Goal: Transaction & Acquisition: Purchase product/service

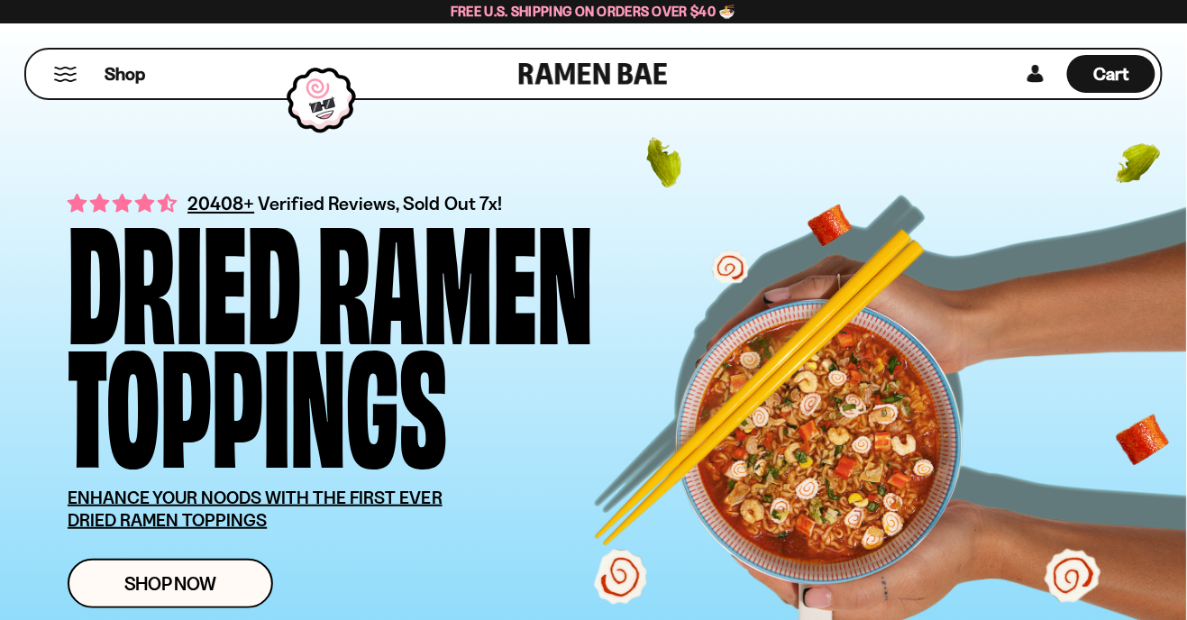
click at [783, 79] on div "Shop Cart D0381C2F-513E-4F90-8A41-6F0A75DCBAAA" at bounding box center [593, 74] width 1138 height 52
click at [62, 93] on div "Shop" at bounding box center [275, 74] width 487 height 49
click at [144, 73] on span "Shop" at bounding box center [125, 73] width 44 height 27
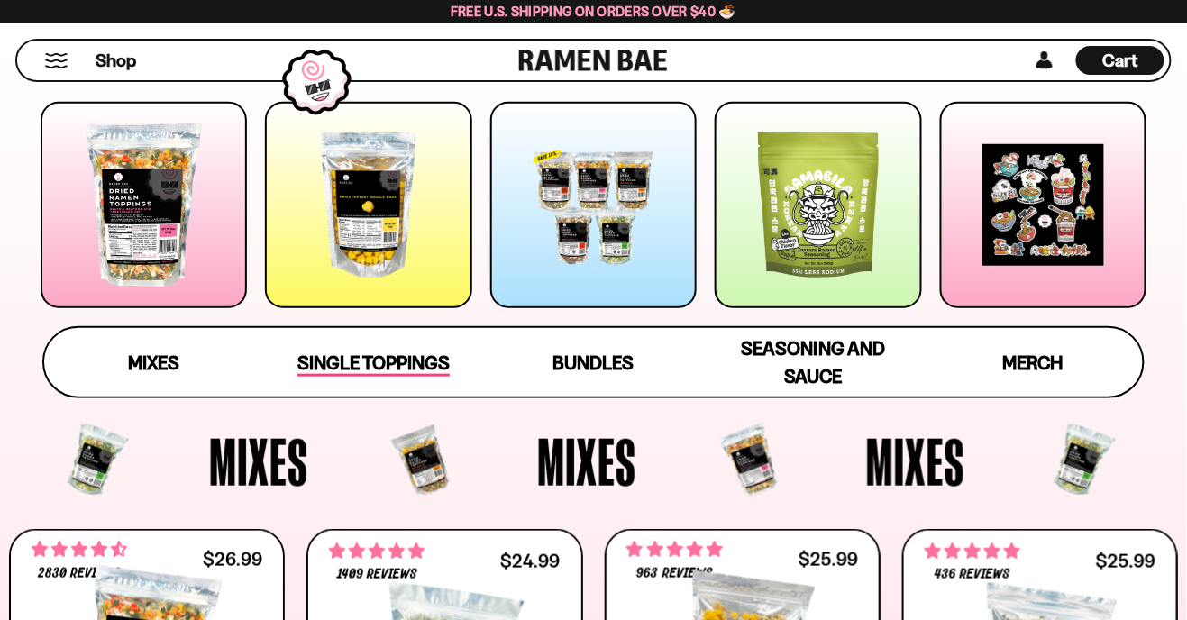
click at [375, 361] on span "Single Toppings" at bounding box center [373, 363] width 152 height 25
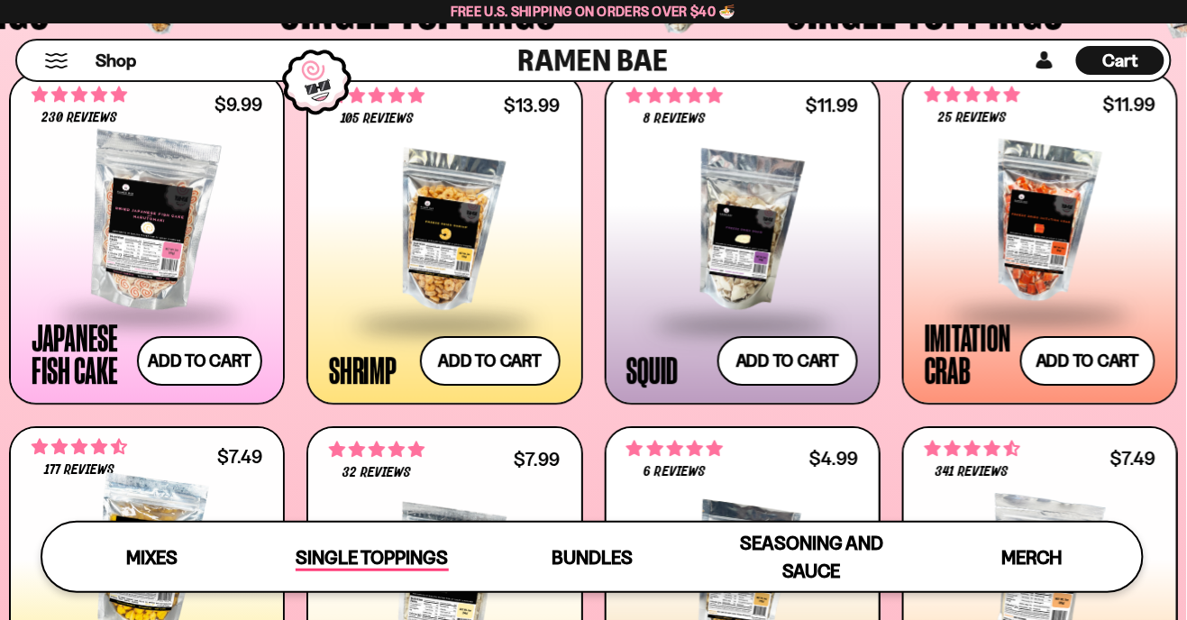
scroll to position [1530, 0]
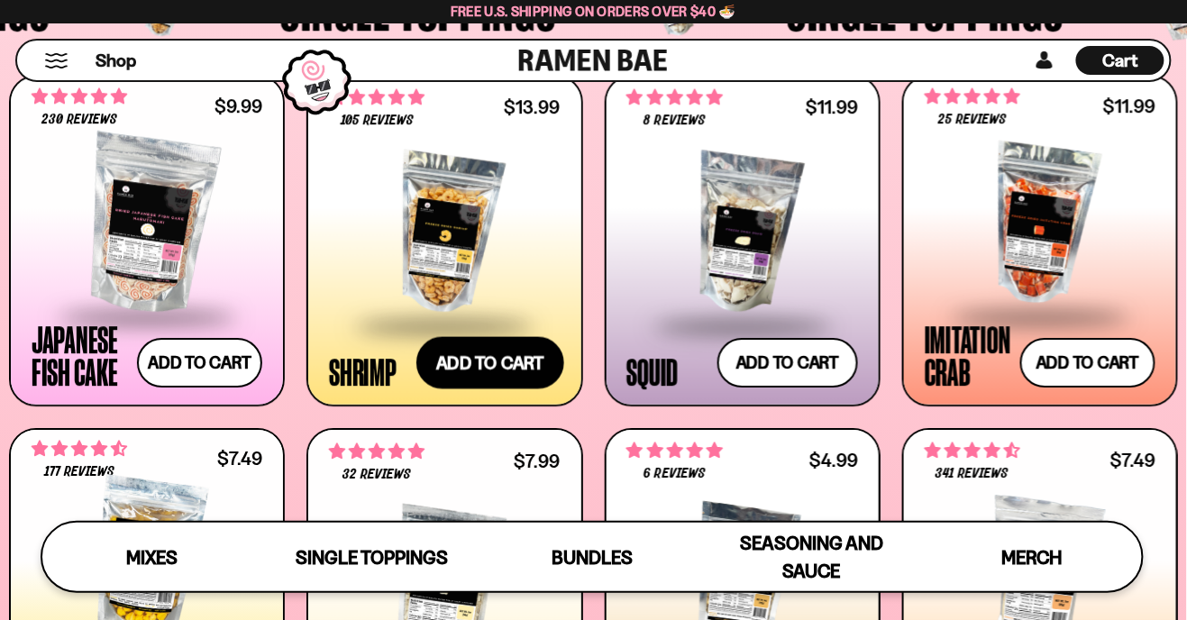
click at [512, 379] on button "Add to cart Add ― Regular price $13.99 Regular price Sale price $13.99 Unit pri…" at bounding box center [490, 363] width 148 height 52
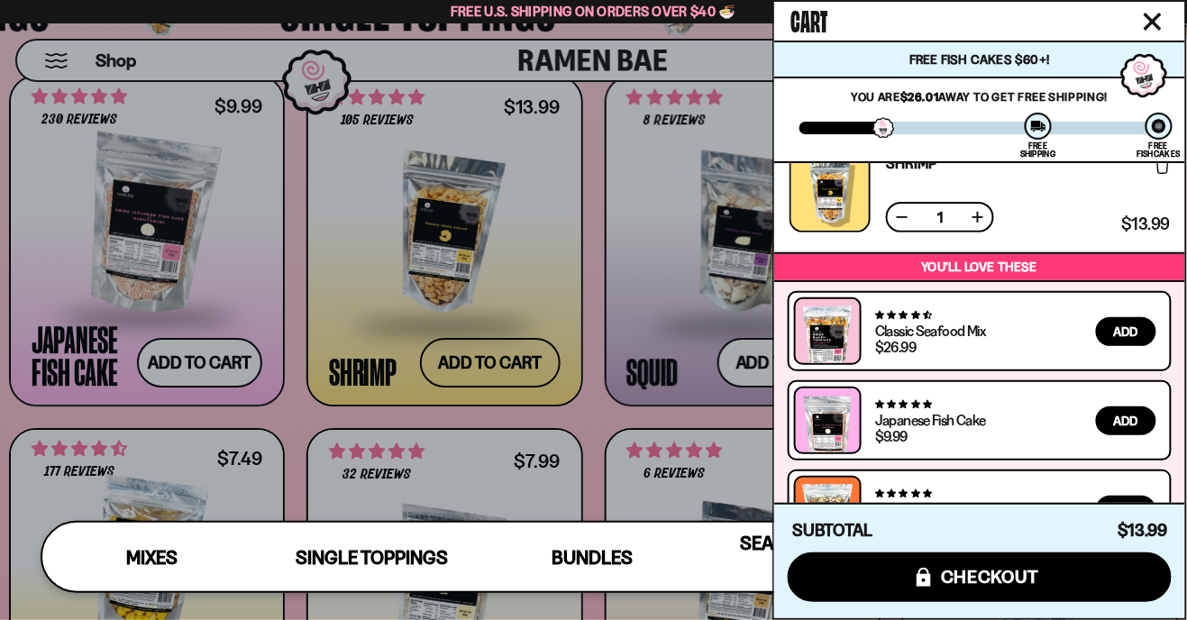
scroll to position [0, 0]
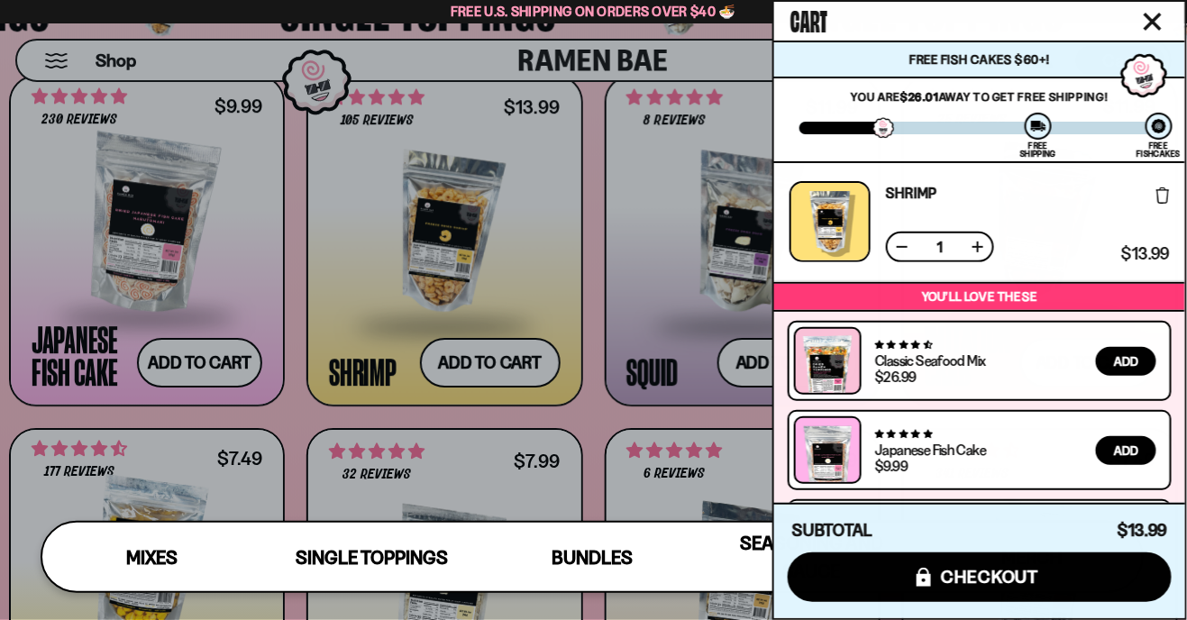
click at [980, 245] on button at bounding box center [978, 247] width 18 height 18
click at [655, 420] on div at bounding box center [593, 310] width 1187 height 620
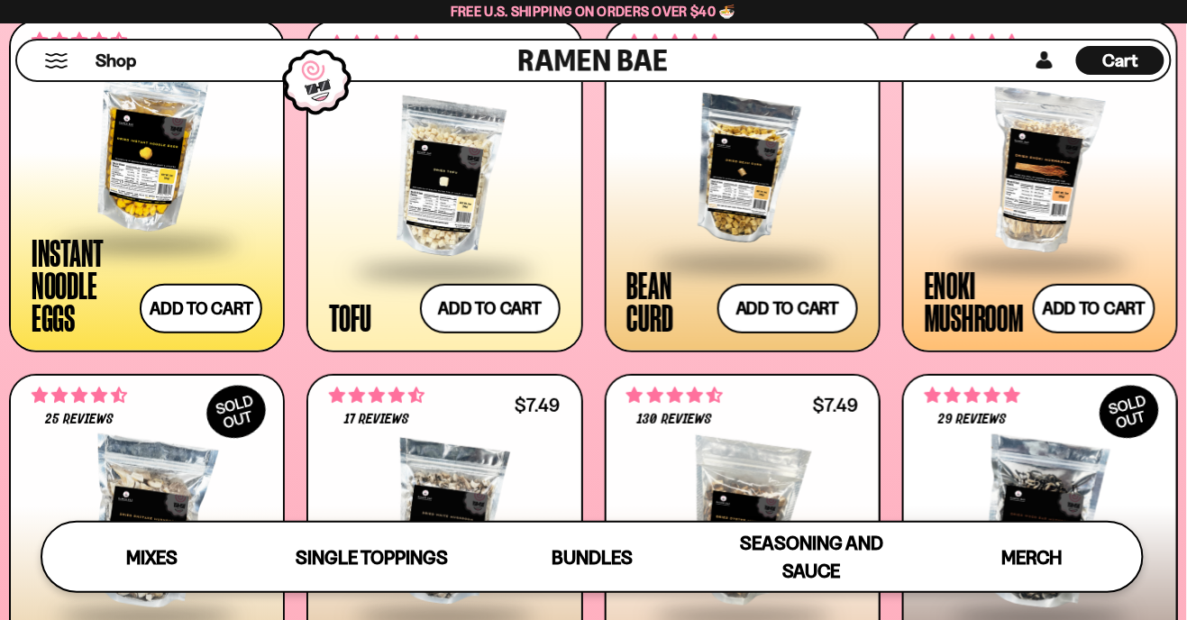
scroll to position [1936, 0]
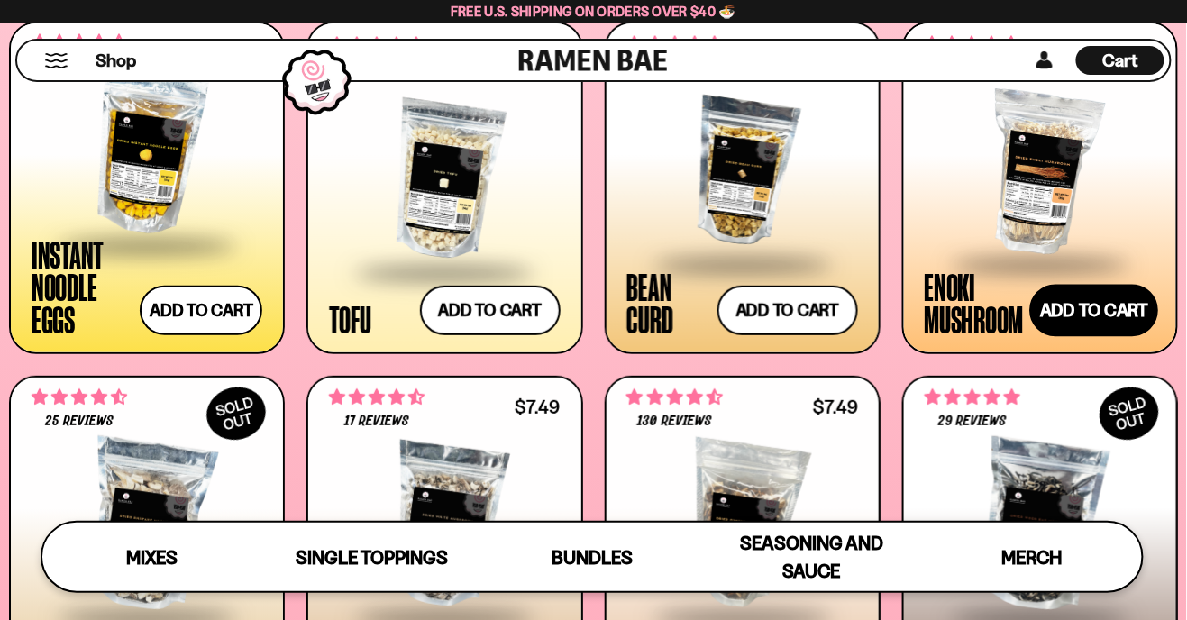
click at [1110, 313] on button "Add to cart Add ― Regular price $7.49 Regular price Sale price $7.49 Unit price…" at bounding box center [1093, 310] width 129 height 52
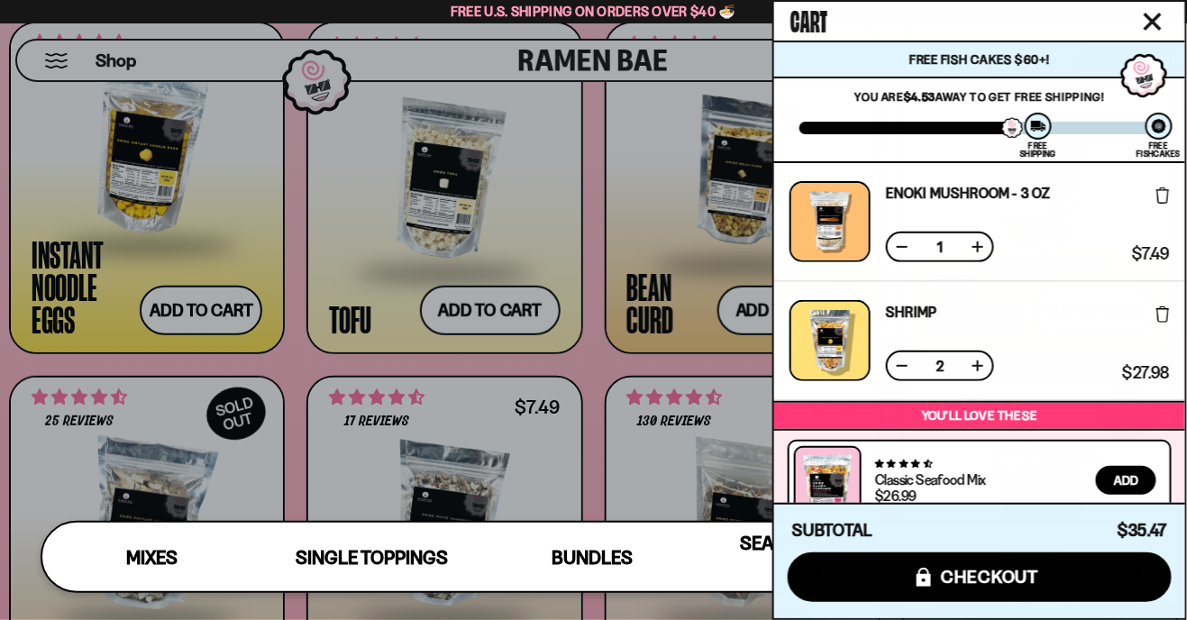
click at [684, 346] on div at bounding box center [593, 310] width 1187 height 620
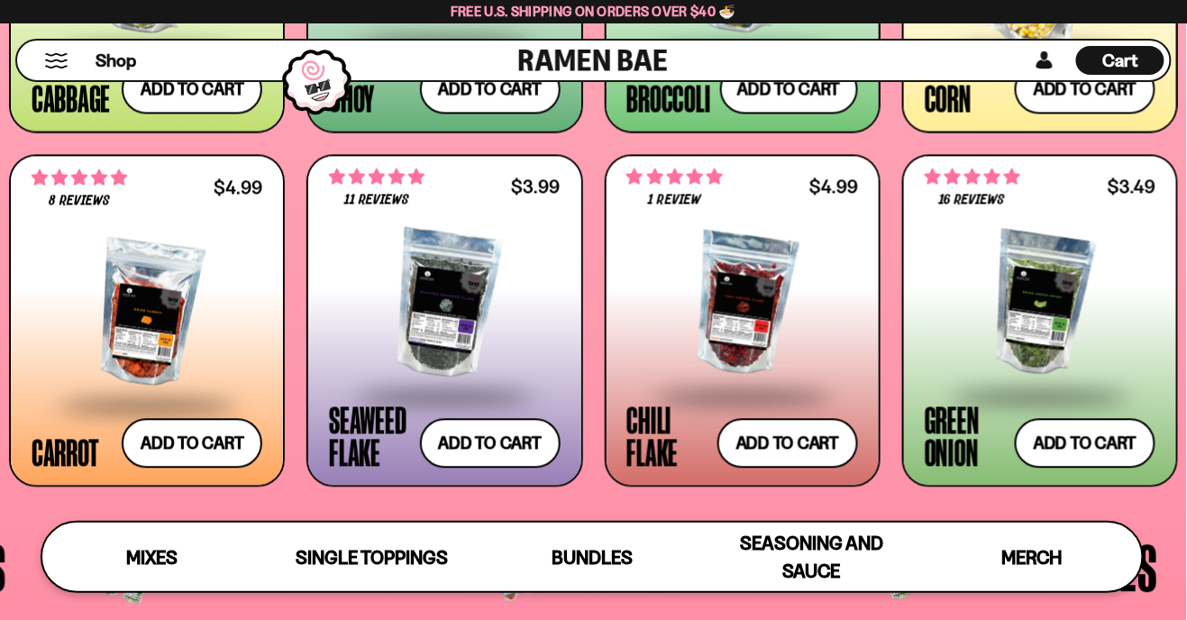
scroll to position [2868, 0]
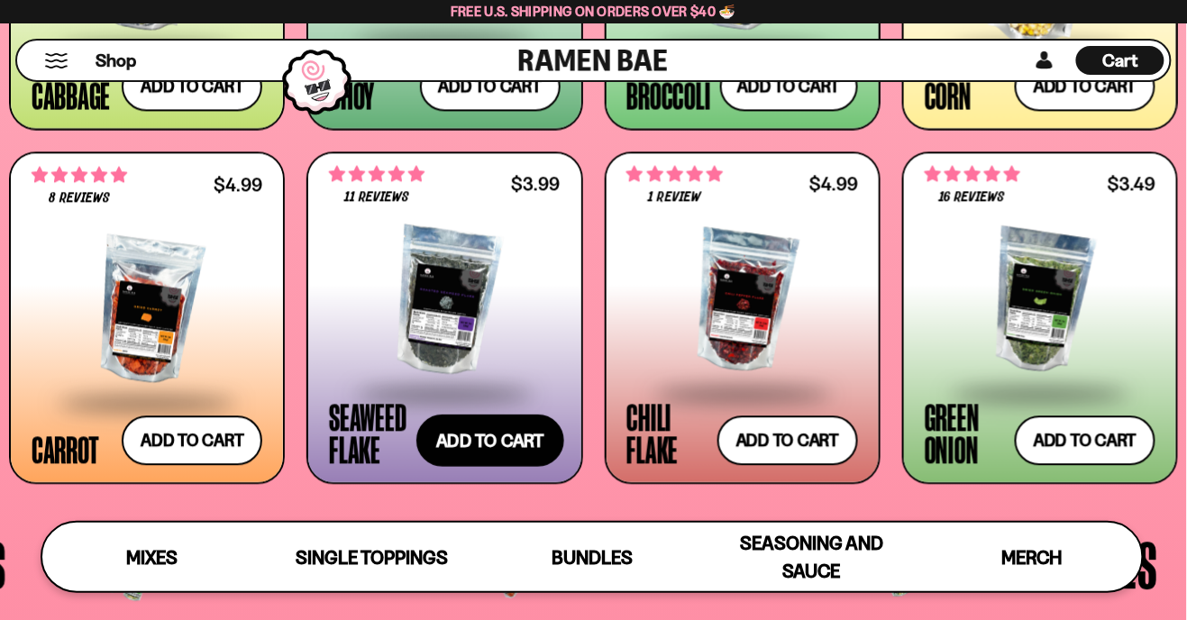
click at [511, 440] on button "Add to cart Add ― Regular price $3.99 Regular price Sale price $3.99 Unit price…" at bounding box center [490, 440] width 148 height 52
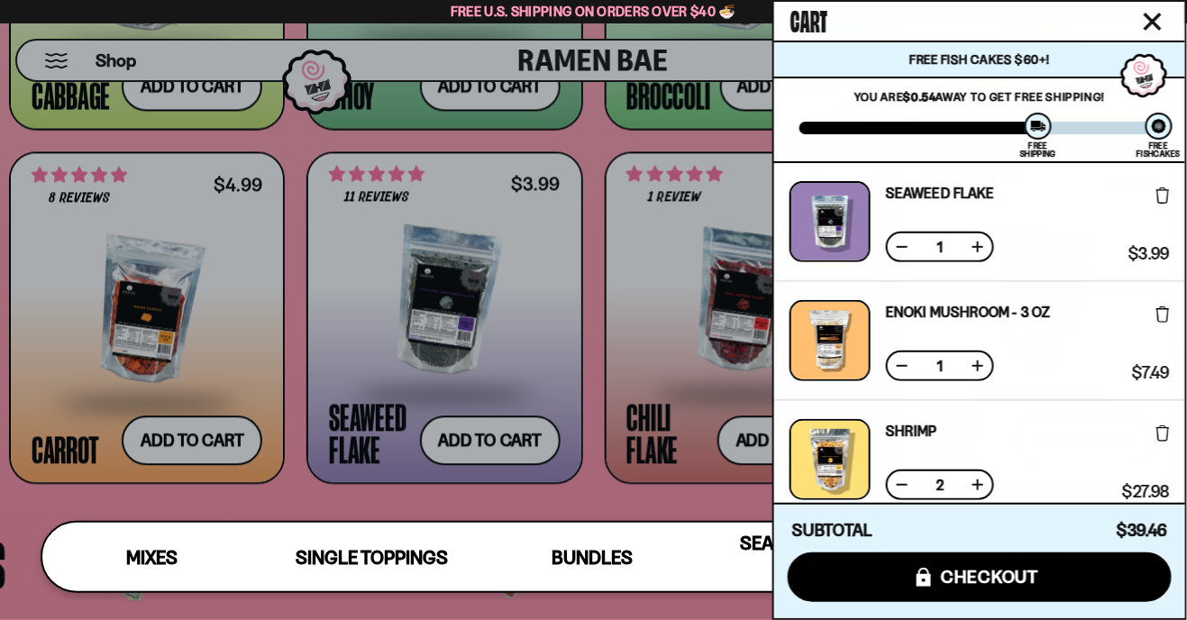
click at [493, 439] on div at bounding box center [593, 310] width 1187 height 620
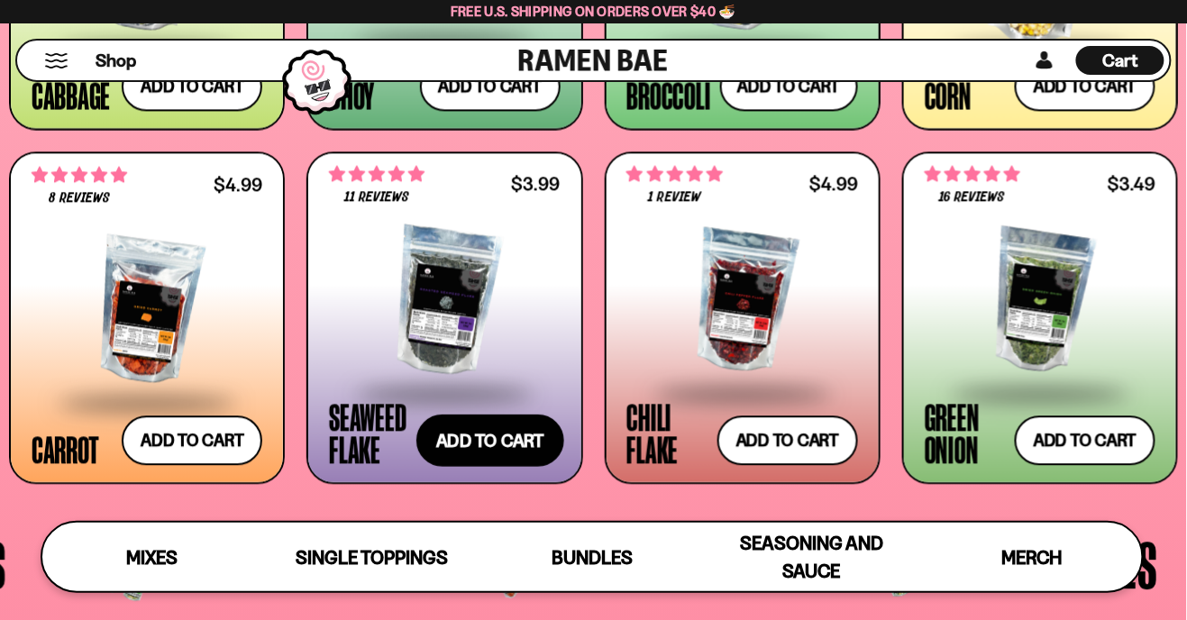
click at [505, 434] on button "Add to cart Add ― Regular price $3.99 Regular price Sale price $3.99 Unit price…" at bounding box center [490, 440] width 148 height 52
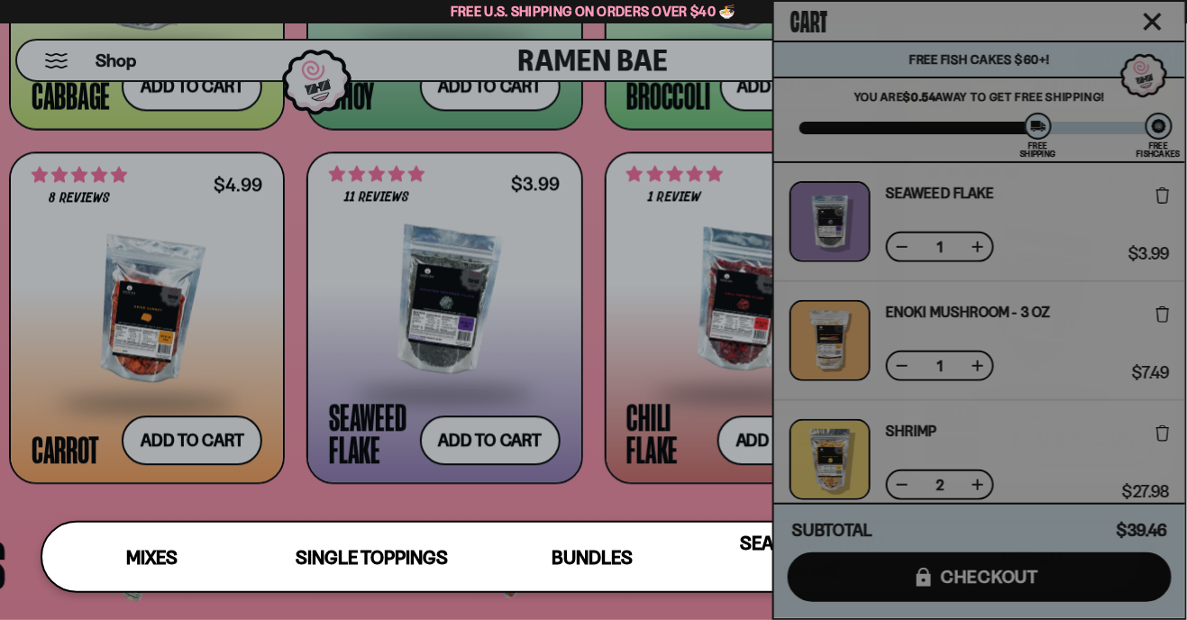
click at [637, 499] on div at bounding box center [593, 310] width 1187 height 620
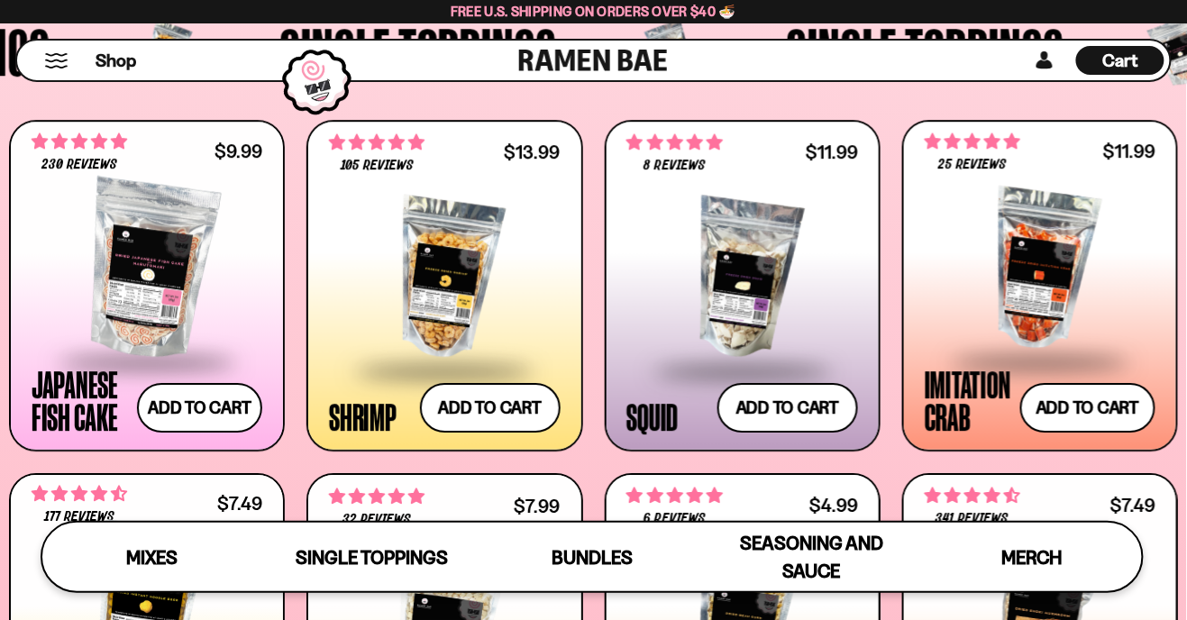
scroll to position [1485, 0]
click at [68, 52] on div "Shop" at bounding box center [271, 61] width 496 height 40
click at [129, 58] on span "Shop" at bounding box center [116, 60] width 44 height 27
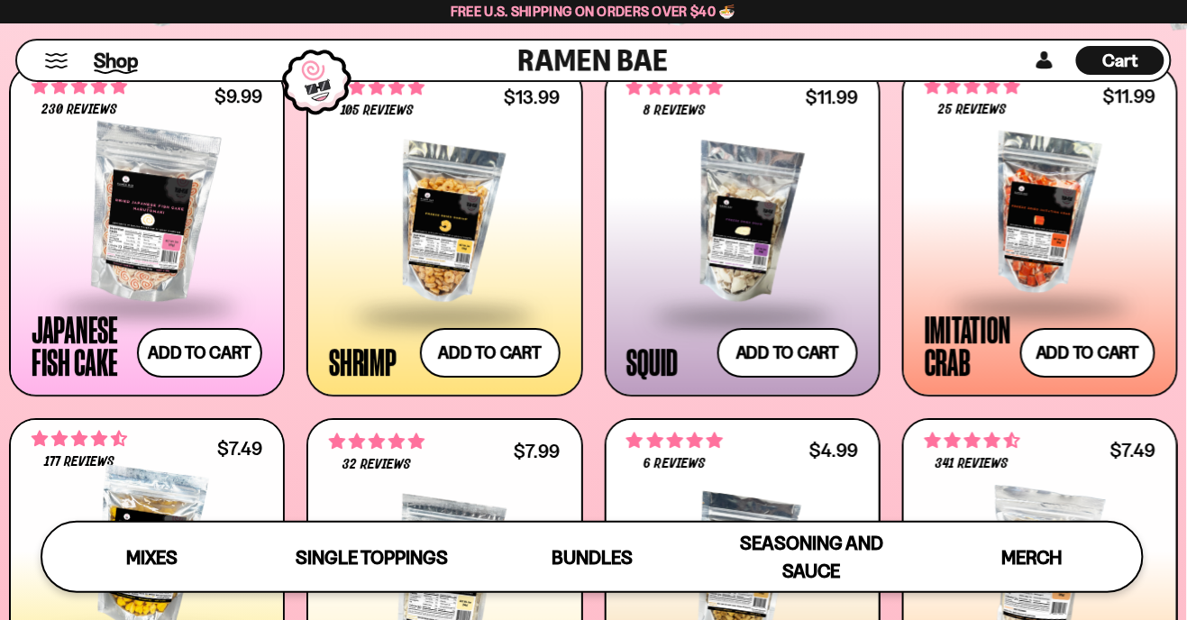
scroll to position [1542, 0]
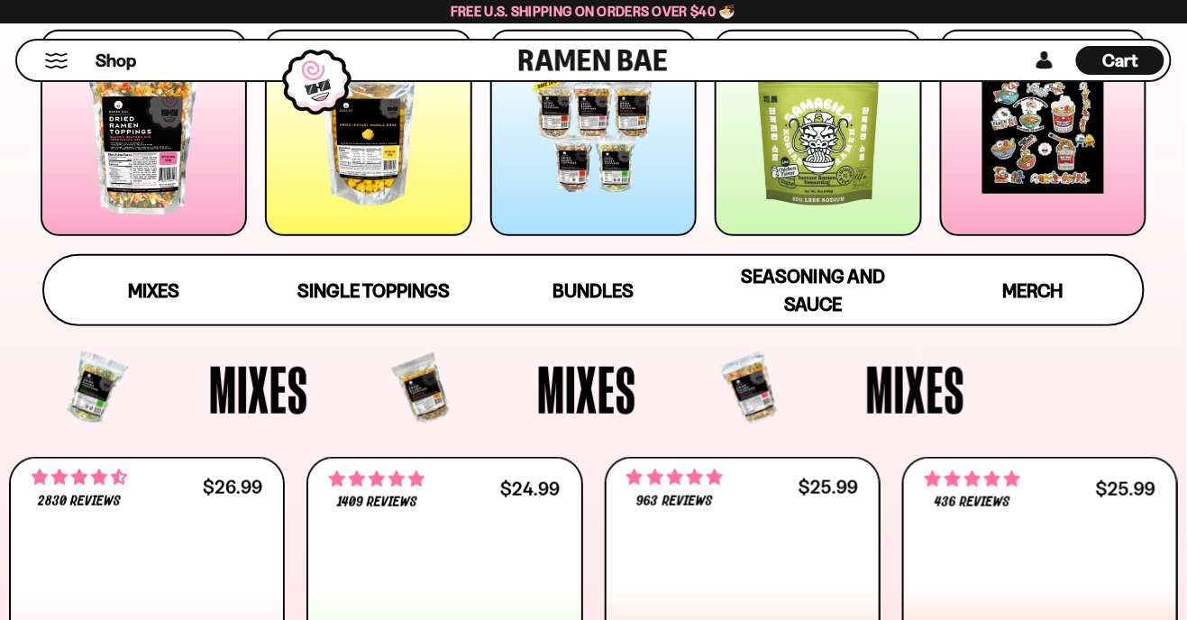
scroll to position [336, 0]
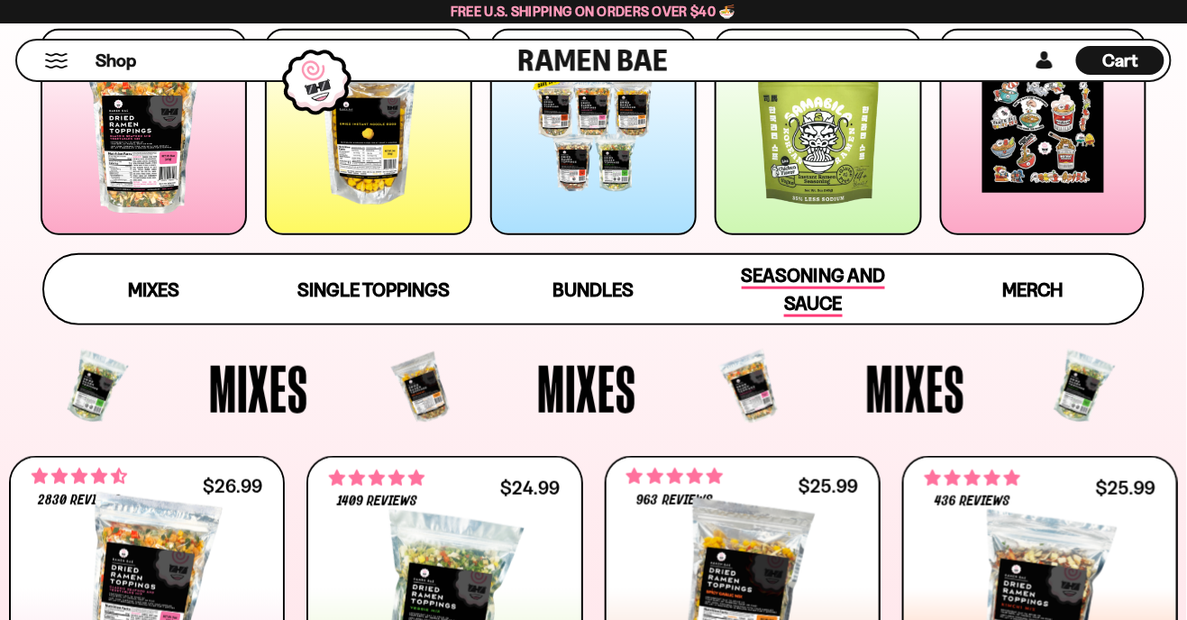
click at [806, 292] on span "Seasoning and Sauce" at bounding box center [812, 290] width 143 height 53
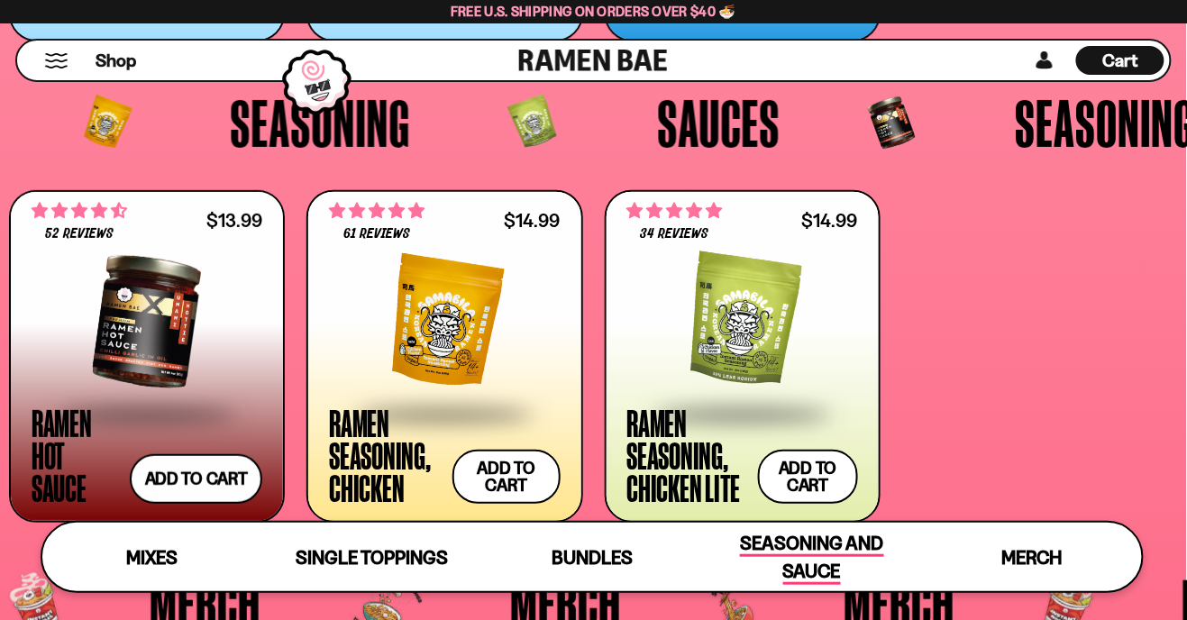
scroll to position [3797, 0]
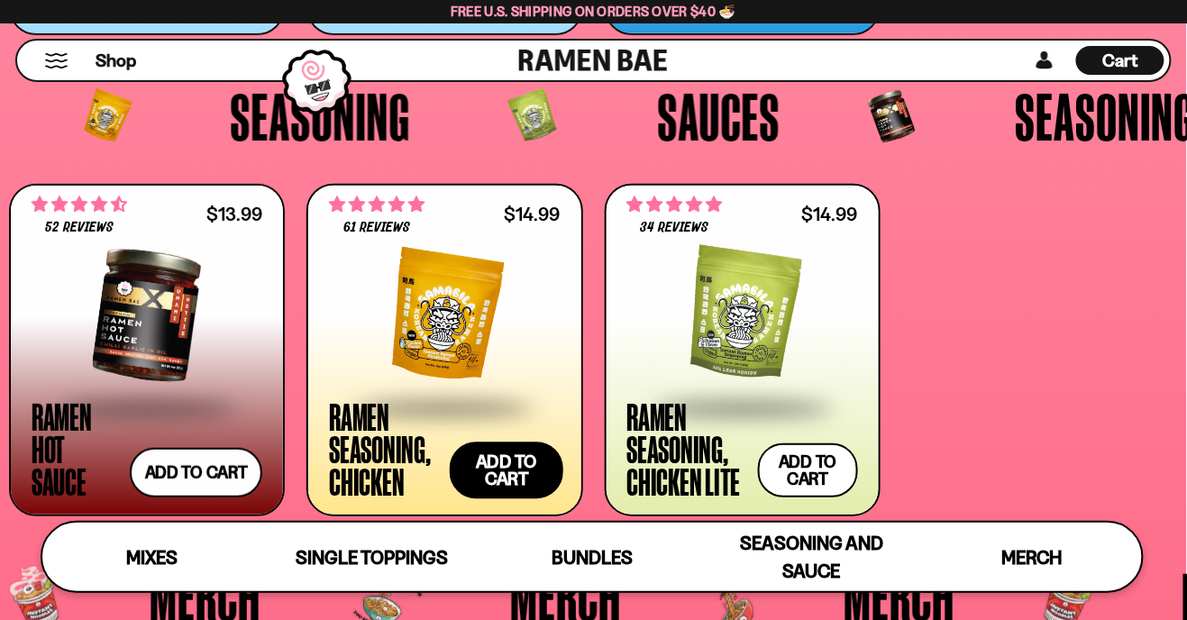
click at [505, 478] on button "Add to cart Add ― Regular price $14.99 Regular price Sale price $14.99 Unit pri…" at bounding box center [507, 469] width 114 height 57
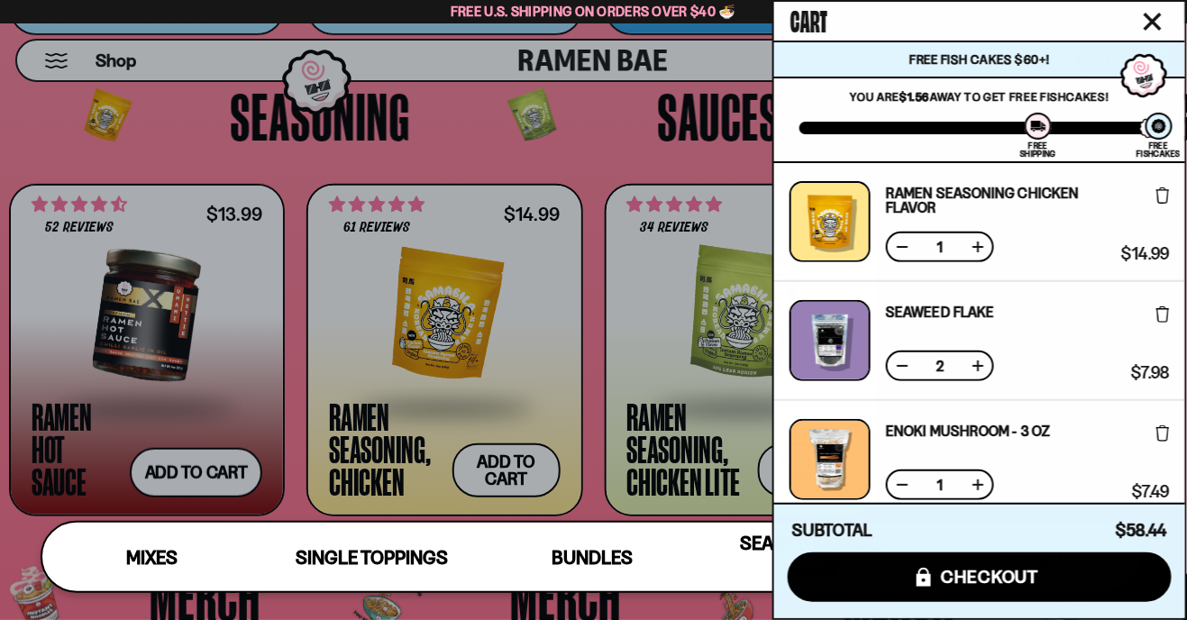
click at [591, 324] on div at bounding box center [593, 310] width 1187 height 620
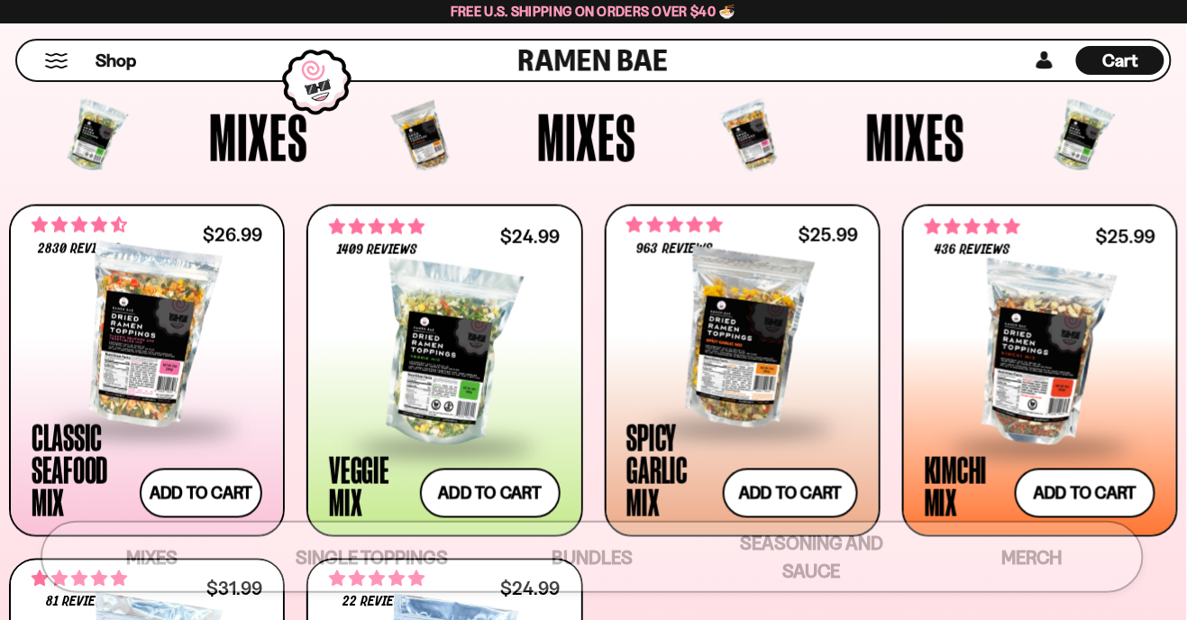
scroll to position [0, 0]
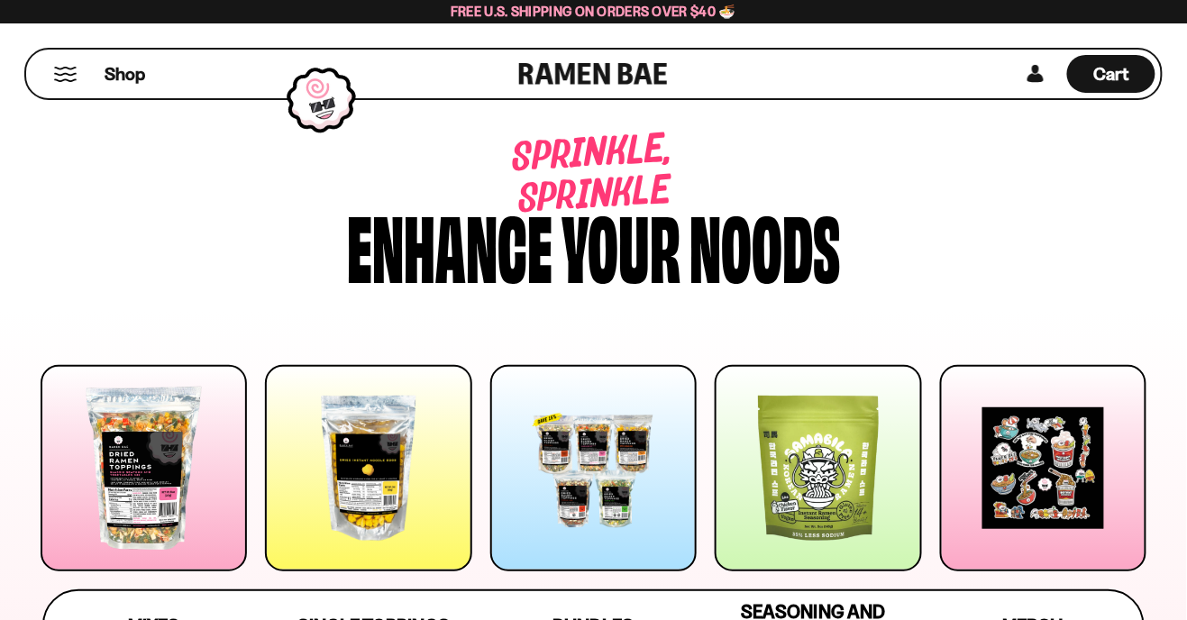
click at [66, 78] on button "Mobile Menu Trigger" at bounding box center [65, 74] width 24 height 15
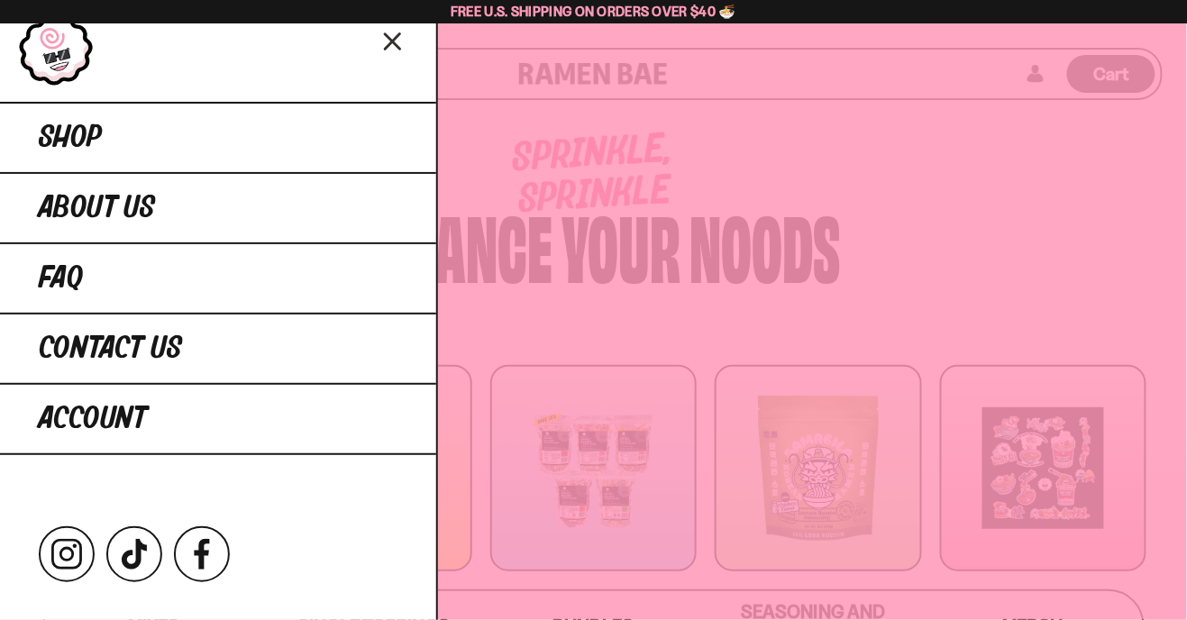
click at [596, 241] on div at bounding box center [593, 310] width 1187 height 620
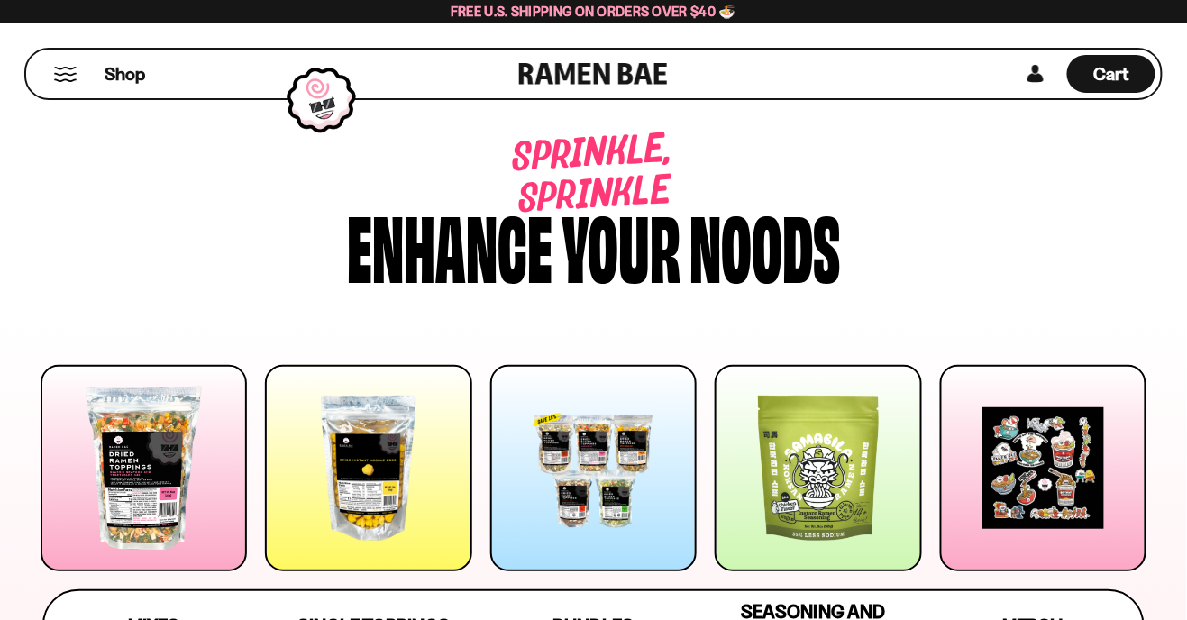
click at [1117, 84] on span "Cart" at bounding box center [1111, 74] width 35 height 22
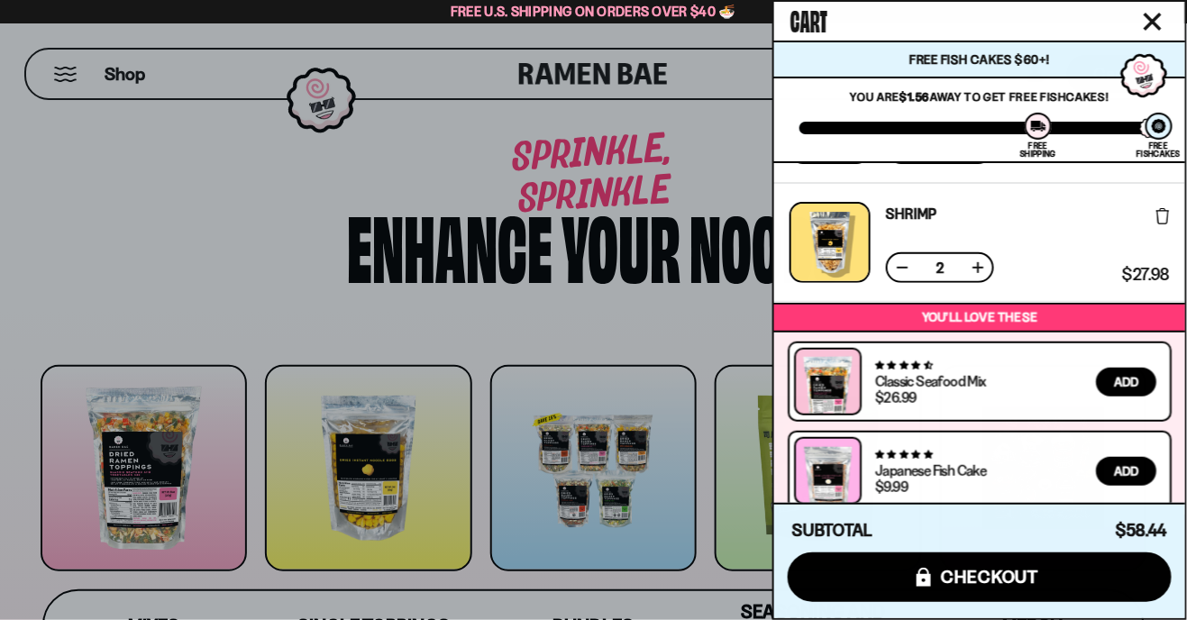
scroll to position [443, 0]
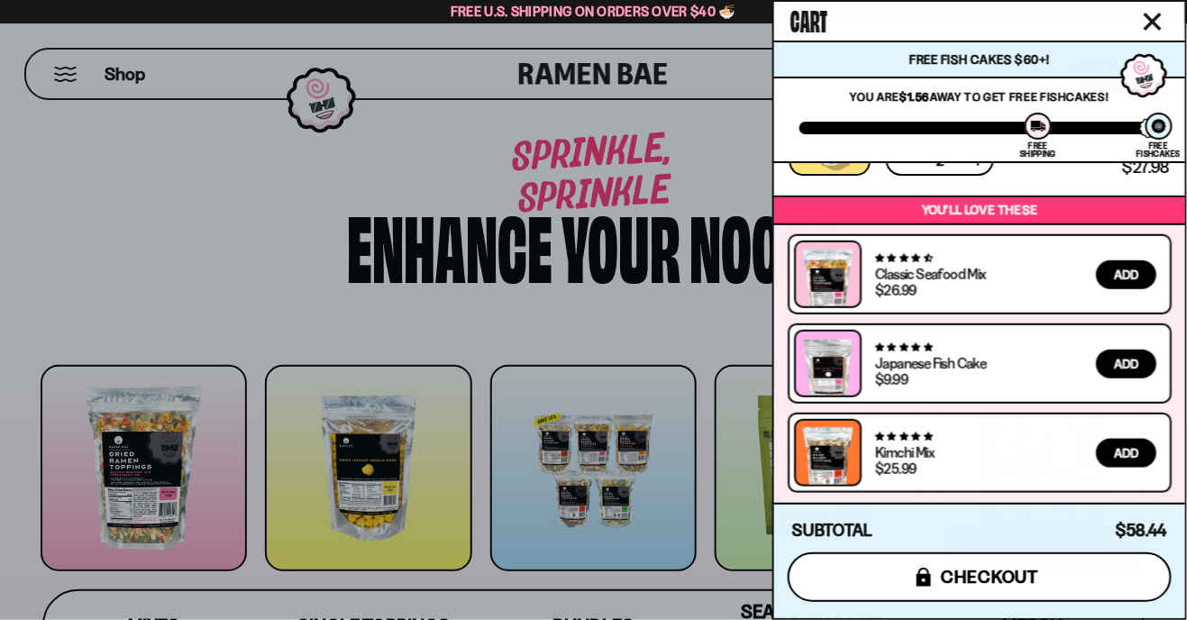
click at [1127, 575] on button "icons8-lock checkout" at bounding box center [979, 577] width 384 height 50
